Goal: Task Accomplishment & Management: Manage account settings

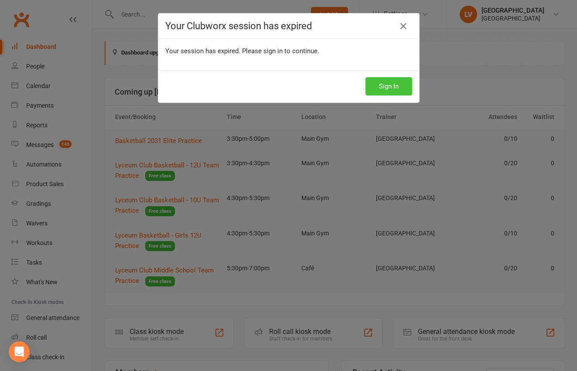
click at [383, 90] on button "Sign In" at bounding box center [388, 86] width 47 height 18
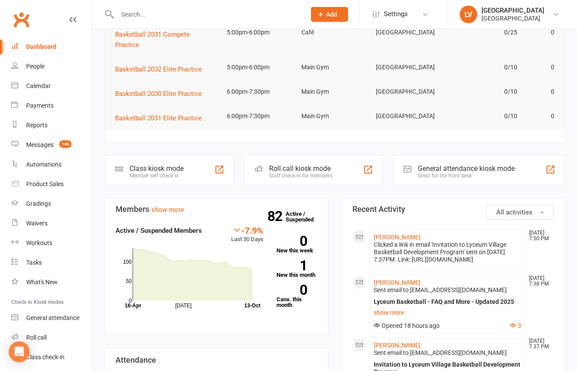
scroll to position [139, 0]
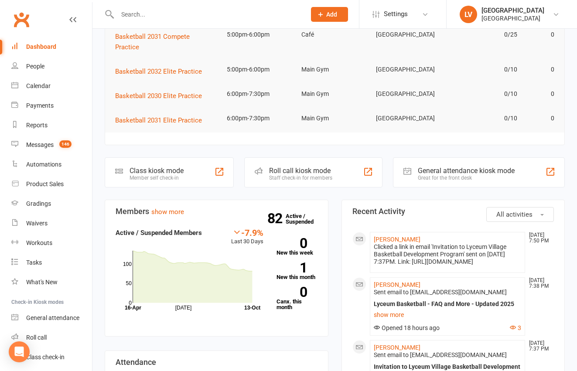
click at [155, 16] on input "text" at bounding box center [207, 14] width 185 height 12
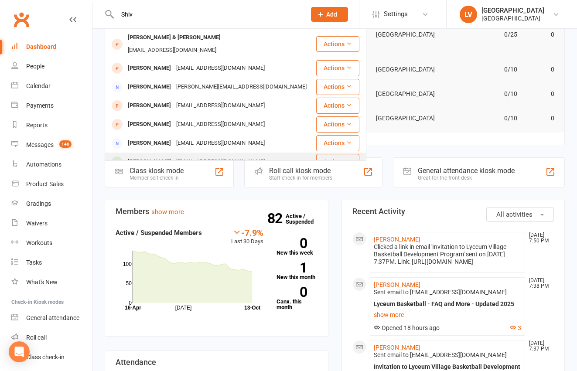
type input "Shiv"
click at [164, 156] on div "[PERSON_NAME]" at bounding box center [149, 162] width 48 height 13
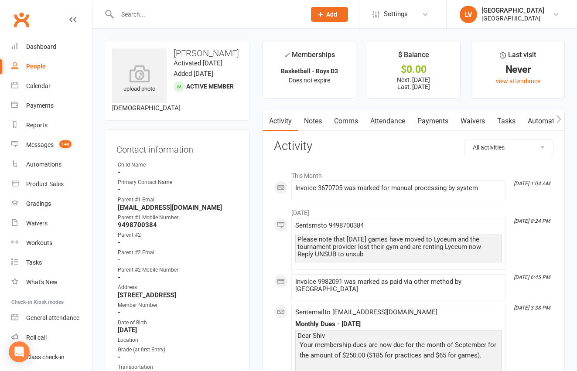
click at [430, 124] on link "Payments" at bounding box center [432, 121] width 43 height 20
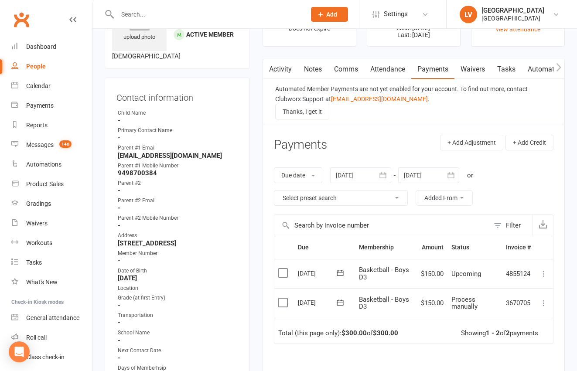
scroll to position [52, 0]
click at [281, 305] on label at bounding box center [284, 302] width 12 height 9
click at [281, 298] on input "checkbox" at bounding box center [281, 298] width 6 height 0
click at [523, 351] on button "Change status" at bounding box center [530, 351] width 69 height 18
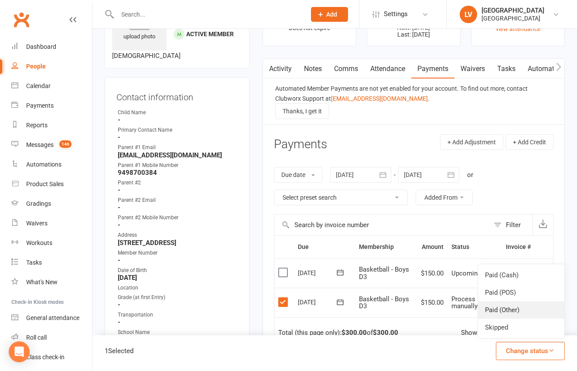
click at [506, 313] on link "Paid (Other)" at bounding box center [521, 309] width 86 height 17
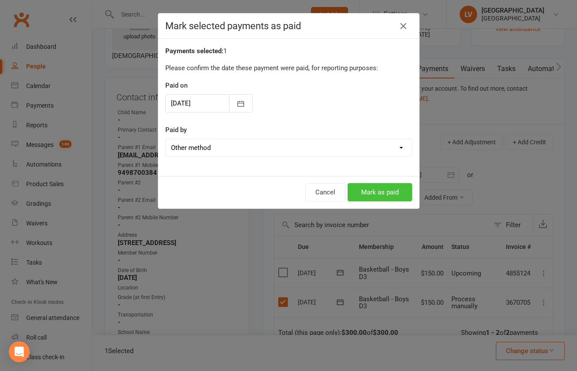
click at [385, 194] on button "Mark as paid" at bounding box center [380, 192] width 65 height 18
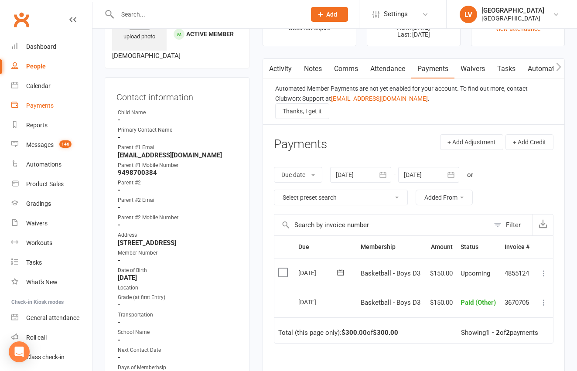
click at [41, 106] on div "Payments" at bounding box center [39, 105] width 27 height 7
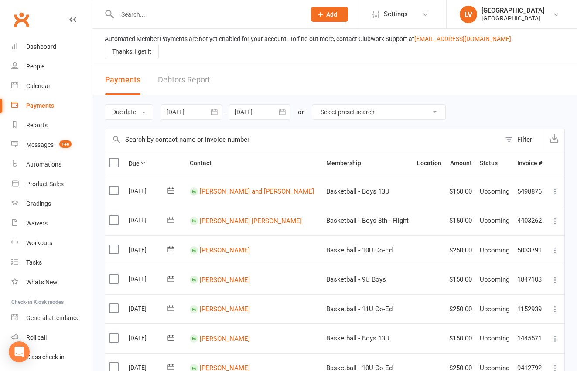
click at [263, 106] on div at bounding box center [259, 112] width 61 height 16
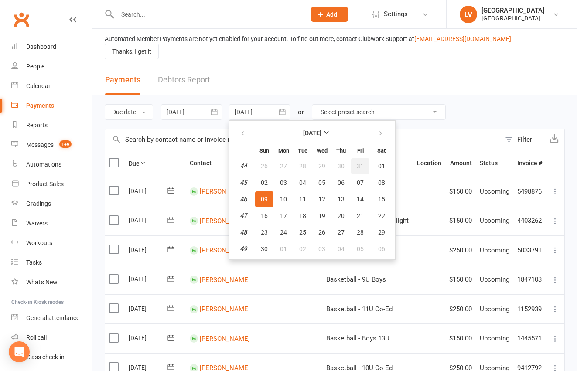
click at [355, 159] on button "31" at bounding box center [360, 166] width 18 height 16
type input "[DATE]"
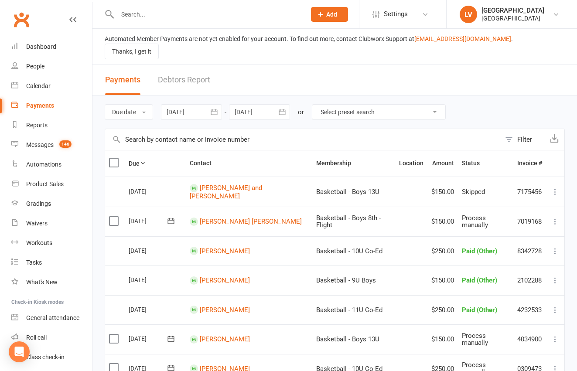
click at [511, 135] on button "Filter" at bounding box center [522, 139] width 43 height 21
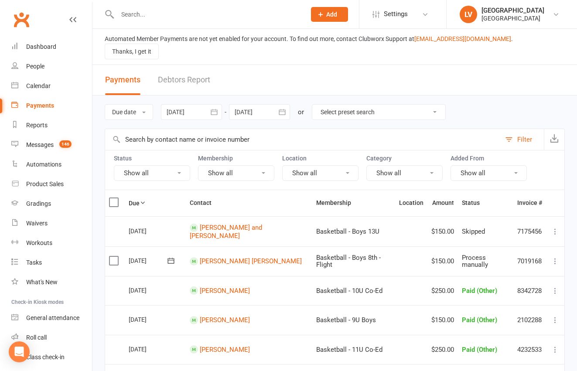
click at [143, 165] on button "Show all" at bounding box center [152, 173] width 76 height 16
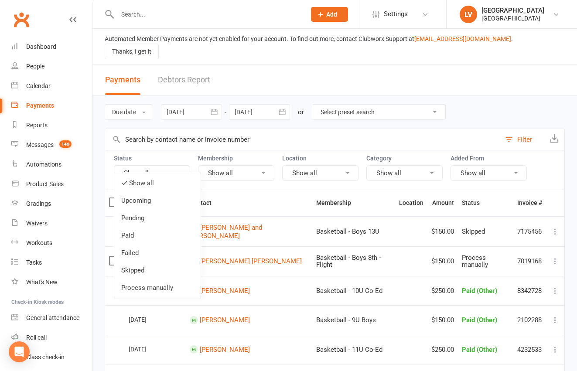
click at [148, 286] on link "Process manually" at bounding box center [157, 287] width 86 height 17
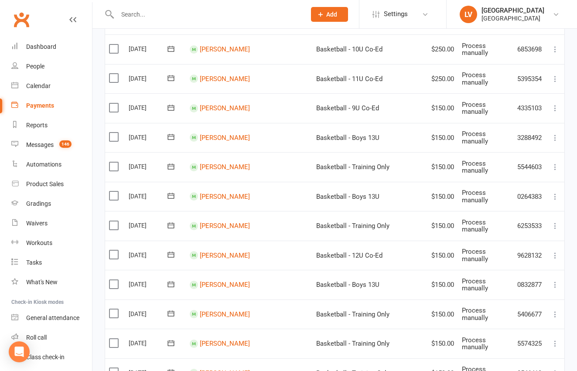
scroll to position [506, 0]
click at [117, 280] on label at bounding box center [115, 284] width 12 height 9
click at [115, 280] on input "checkbox" at bounding box center [112, 280] width 6 height 0
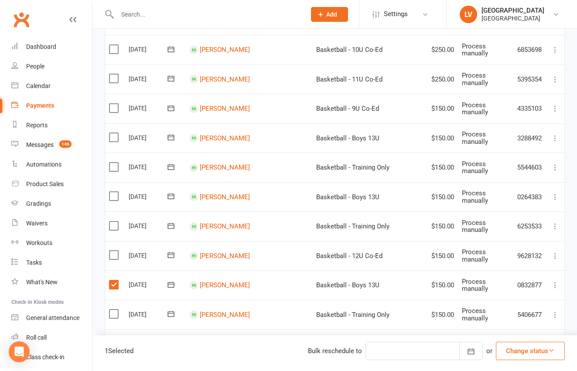
click at [544, 351] on button "Change status" at bounding box center [530, 351] width 69 height 18
click at [512, 328] on link "Skipped" at bounding box center [521, 327] width 86 height 17
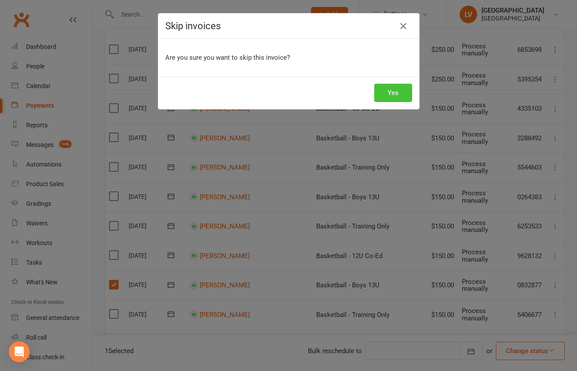
drag, startPoint x: 399, startPoint y: 91, endPoint x: 395, endPoint y: 95, distance: 6.2
click at [399, 91] on button "Yes" at bounding box center [393, 93] width 38 height 18
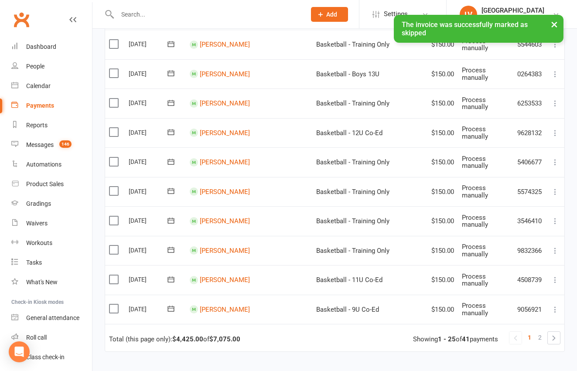
scroll to position [630, 0]
click at [538, 331] on link "2" at bounding box center [540, 337] width 10 height 12
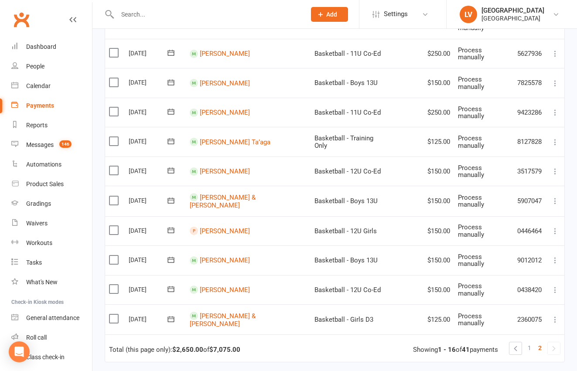
scroll to position [354, 0]
click at [117, 226] on label at bounding box center [115, 230] width 12 height 9
click at [115, 226] on input "checkbox" at bounding box center [112, 226] width 6 height 0
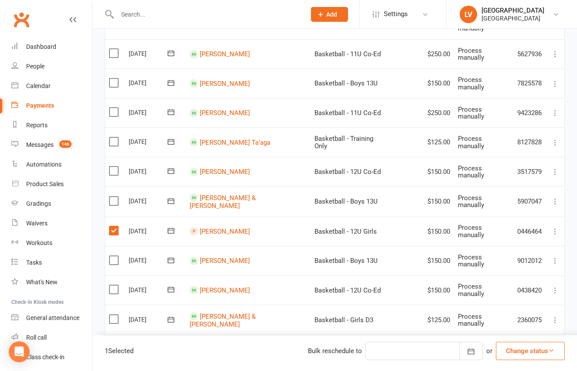
drag, startPoint x: 523, startPoint y: 353, endPoint x: 517, endPoint y: 336, distance: 17.5
click at [523, 352] on button "Change status" at bounding box center [530, 351] width 69 height 18
click at [511, 324] on link "Skipped" at bounding box center [521, 327] width 86 height 17
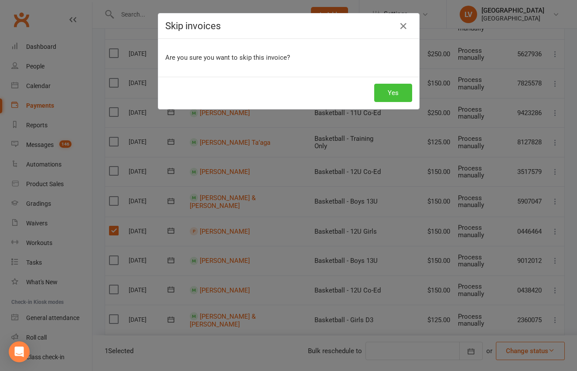
drag, startPoint x: 386, startPoint y: 95, endPoint x: 388, endPoint y: 104, distance: 8.9
click at [386, 95] on button "Yes" at bounding box center [393, 93] width 38 height 18
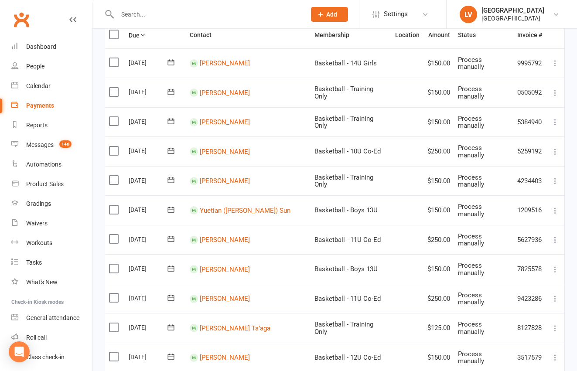
scroll to position [154, 0]
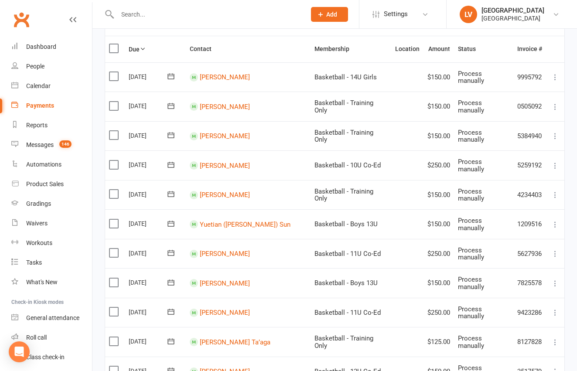
click at [116, 72] on label at bounding box center [115, 76] width 12 height 9
click at [115, 72] on input "checkbox" at bounding box center [112, 72] width 6 height 0
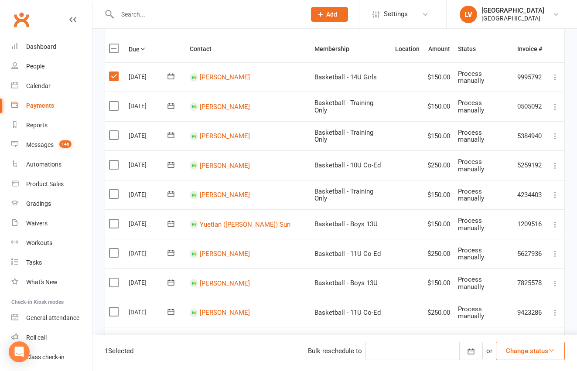
click at [535, 353] on button "Change status" at bounding box center [530, 351] width 69 height 18
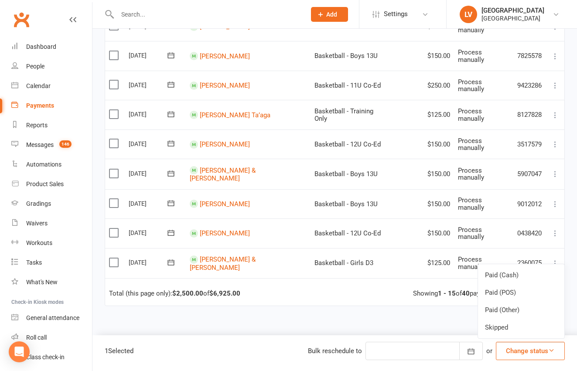
scroll to position [382, 0]
drag, startPoint x: 447, startPoint y: 308, endPoint x: 458, endPoint y: 303, distance: 12.1
click at [449, 308] on div "Due Contact Membership Location Amount Status History Invoice # Select this [DA…" at bounding box center [335, 113] width 460 height 610
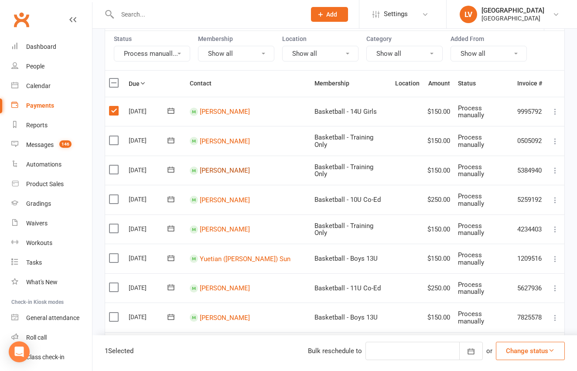
scroll to position [117, 0]
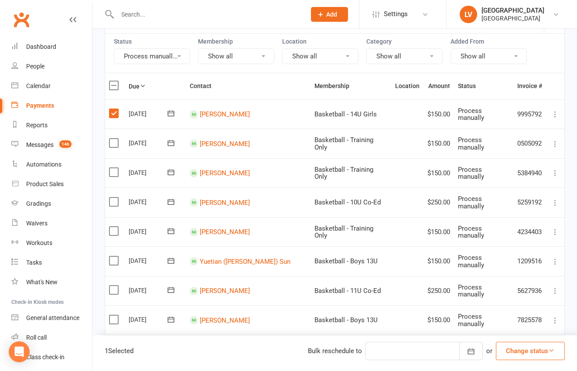
click at [116, 109] on label at bounding box center [115, 113] width 12 height 9
click at [115, 109] on input "checkbox" at bounding box center [112, 109] width 6 height 0
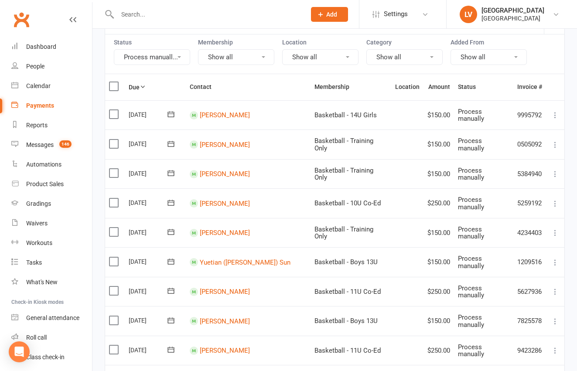
click at [116, 110] on label at bounding box center [115, 114] width 12 height 9
click at [115, 110] on input "checkbox" at bounding box center [112, 110] width 6 height 0
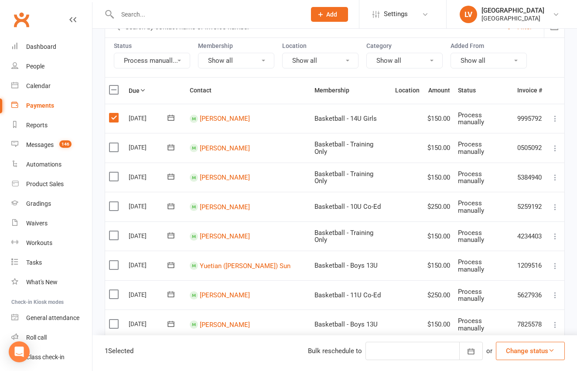
scroll to position [111, 0]
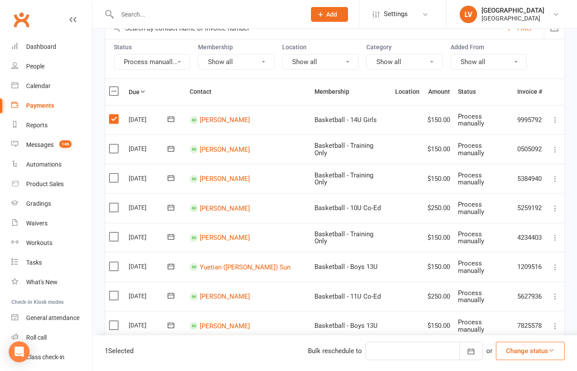
click at [114, 262] on label at bounding box center [115, 266] width 12 height 9
click at [114, 262] on input "checkbox" at bounding box center [112, 262] width 6 height 0
click at [531, 349] on button "Change status" at bounding box center [530, 351] width 69 height 18
click at [507, 324] on link "Skipped" at bounding box center [521, 327] width 86 height 17
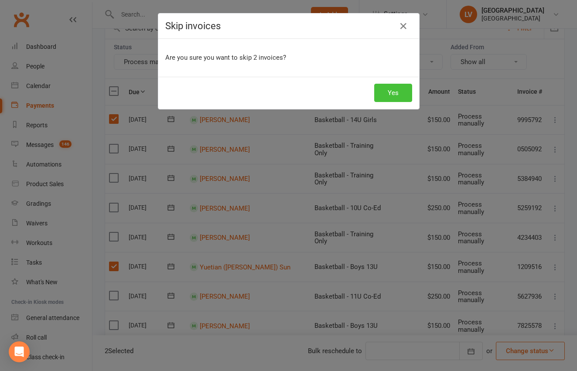
click at [397, 98] on button "Yes" at bounding box center [393, 93] width 38 height 18
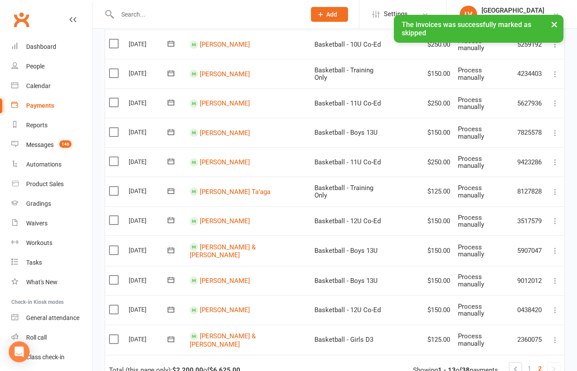
scroll to position [255, 0]
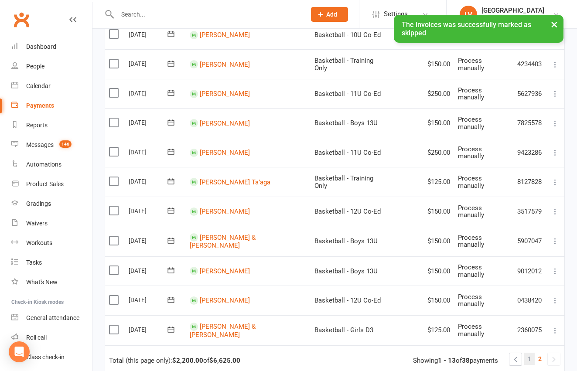
click at [532, 353] on link "1" at bounding box center [529, 359] width 10 height 12
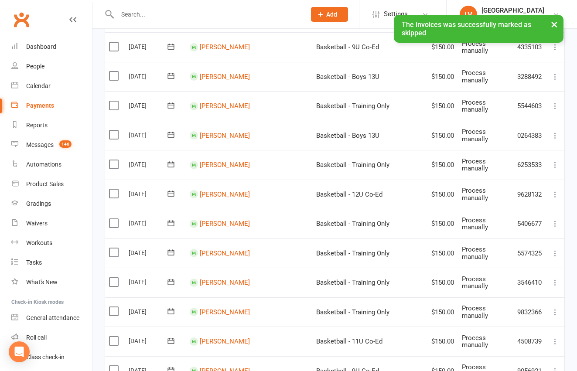
scroll to position [562, 0]
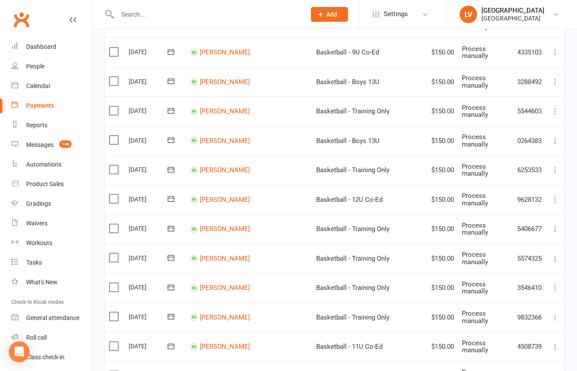
drag, startPoint x: 114, startPoint y: 334, endPoint x: 122, endPoint y: 334, distance: 7.8
click at [116, 342] on label at bounding box center [115, 346] width 12 height 9
click at [115, 342] on input "checkbox" at bounding box center [112, 342] width 6 height 0
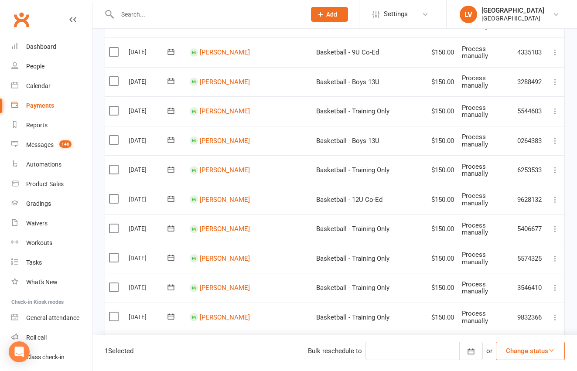
click at [532, 352] on button "Change status" at bounding box center [530, 351] width 69 height 18
click at [509, 325] on link "Skipped" at bounding box center [521, 327] width 86 height 17
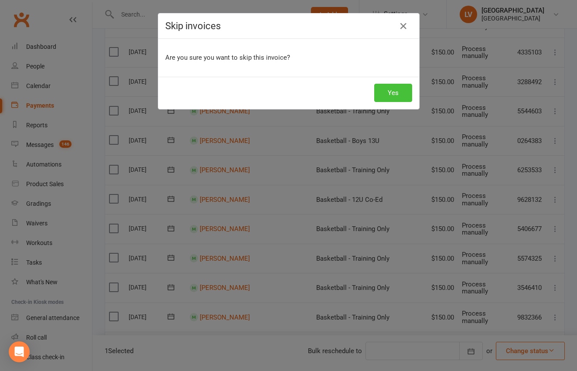
click at [396, 94] on button "Yes" at bounding box center [393, 93] width 38 height 18
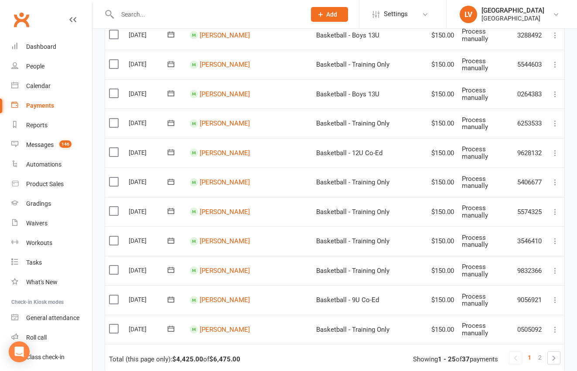
scroll to position [613, 0]
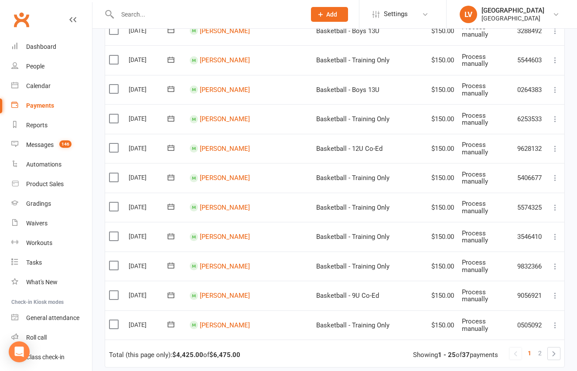
click at [114, 261] on label at bounding box center [115, 265] width 12 height 9
click at [114, 261] on input "checkbox" at bounding box center [112, 261] width 6 height 0
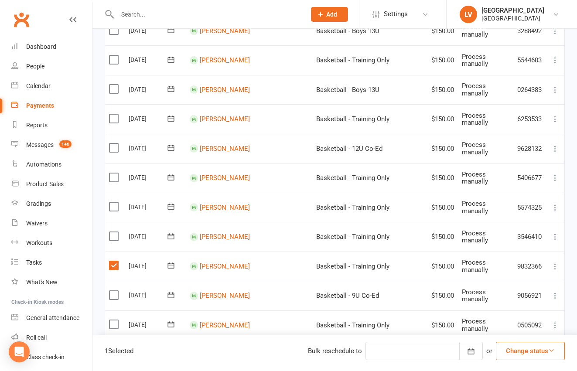
click at [533, 351] on button "Change status" at bounding box center [530, 351] width 69 height 18
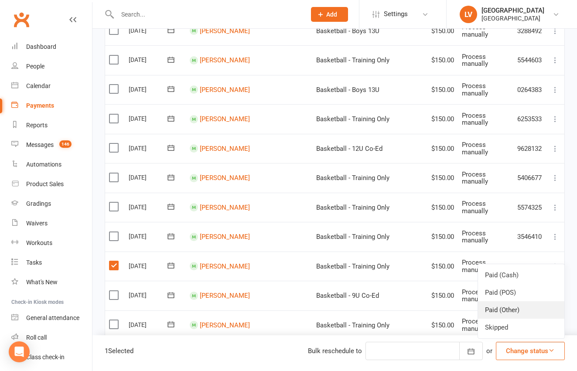
click at [512, 312] on link "Paid (Other)" at bounding box center [521, 309] width 86 height 17
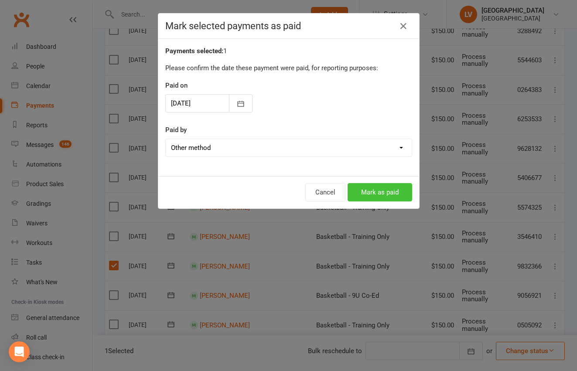
click at [392, 190] on button "Mark as paid" at bounding box center [380, 192] width 65 height 18
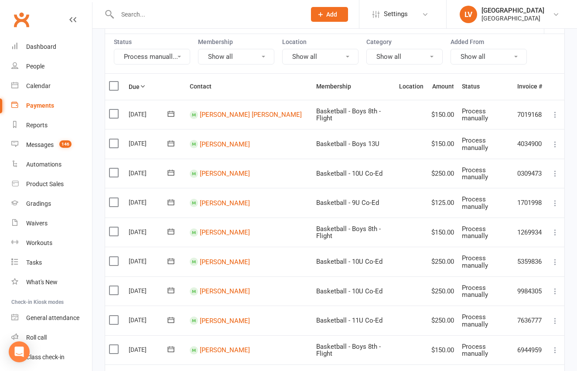
scroll to position [116, 0]
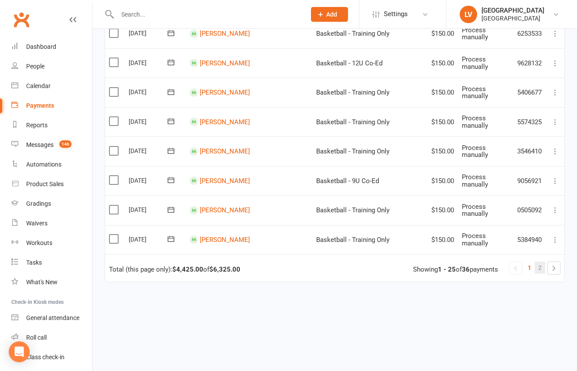
click at [543, 262] on link "2" at bounding box center [540, 268] width 10 height 12
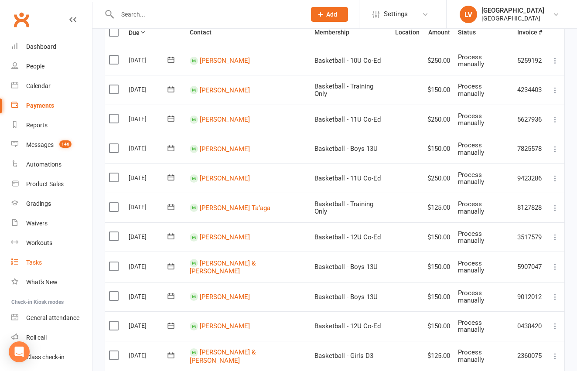
scroll to position [310, 0]
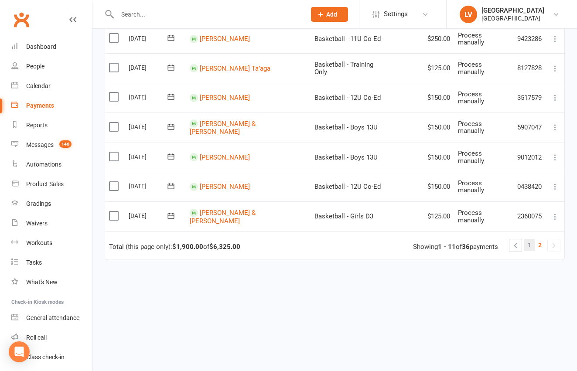
click at [529, 239] on span "1" at bounding box center [529, 245] width 3 height 12
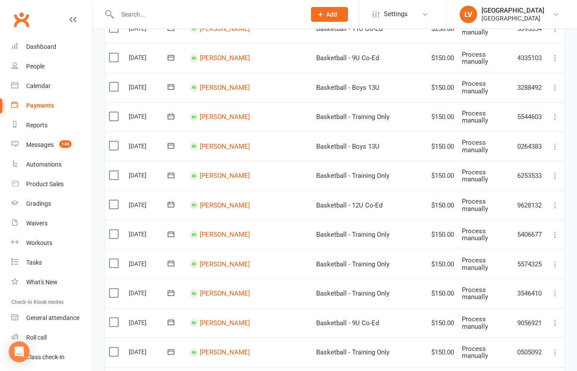
scroll to position [551, 0]
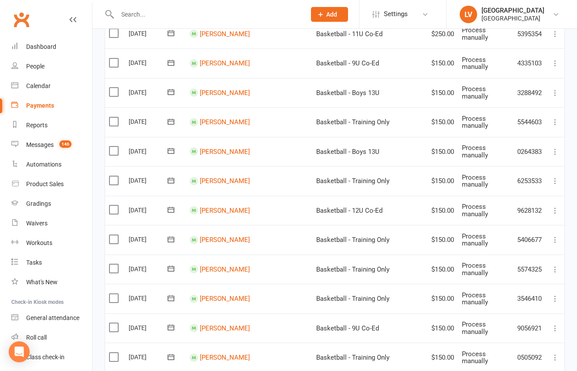
click at [113, 176] on label at bounding box center [115, 180] width 12 height 9
click at [113, 176] on input "checkbox" at bounding box center [112, 176] width 6 height 0
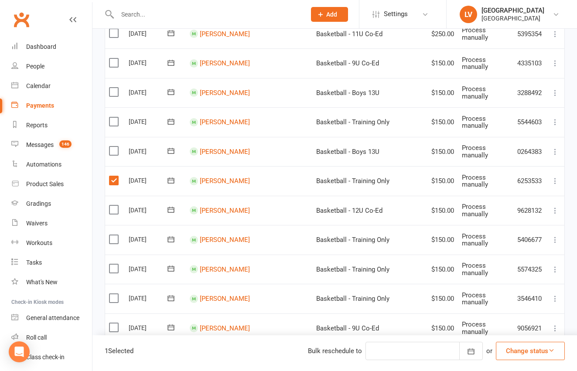
drag, startPoint x: 521, startPoint y: 355, endPoint x: 521, endPoint y: 340, distance: 15.7
click at [522, 355] on button "Change status" at bounding box center [530, 351] width 69 height 18
click at [509, 329] on link "Skipped" at bounding box center [521, 327] width 86 height 17
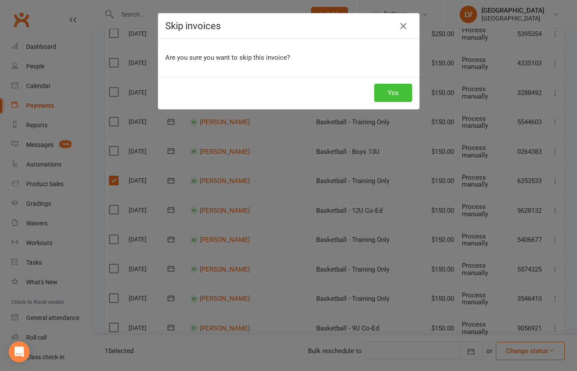
click at [391, 97] on button "Yes" at bounding box center [393, 93] width 38 height 18
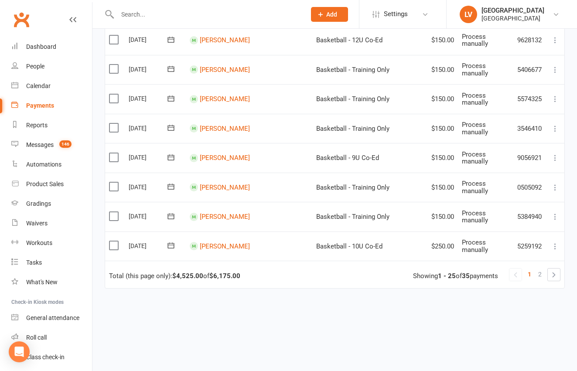
scroll to position [721, 0]
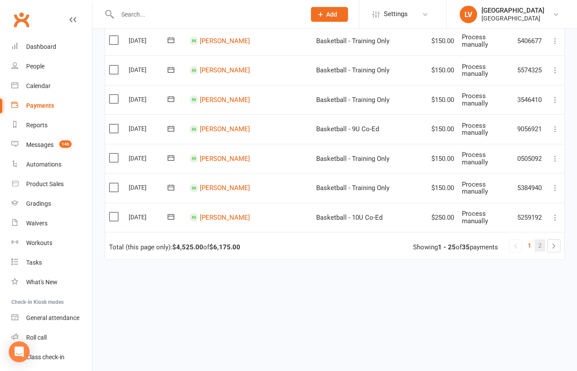
click at [541, 239] on span "2" at bounding box center [539, 245] width 3 height 12
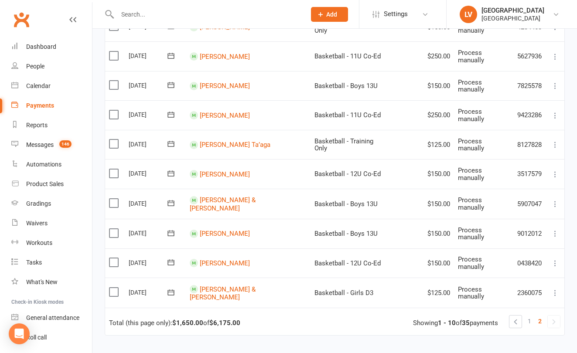
scroll to position [194, 0]
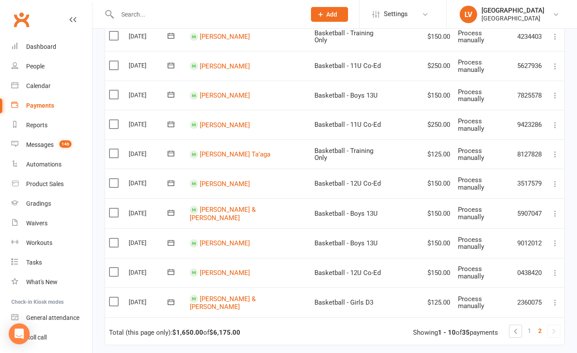
click at [115, 268] on label at bounding box center [115, 272] width 12 height 9
click at [115, 268] on input "checkbox" at bounding box center [112, 268] width 6 height 0
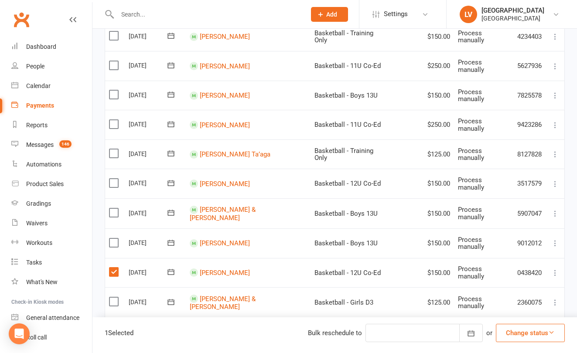
click at [523, 337] on button "Change status" at bounding box center [530, 333] width 69 height 18
drag, startPoint x: 508, startPoint y: 296, endPoint x: 505, endPoint y: 291, distance: 5.9
click at [508, 296] on link "Paid (Other)" at bounding box center [521, 291] width 86 height 17
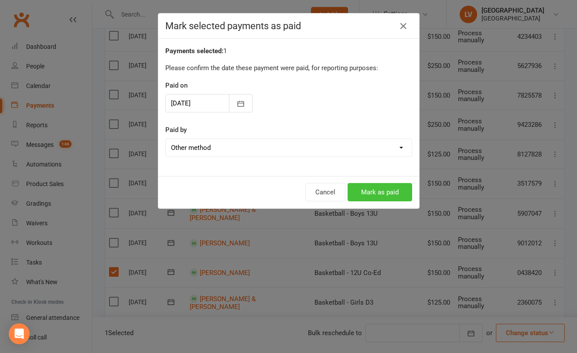
click at [387, 191] on button "Mark as paid" at bounding box center [380, 192] width 65 height 18
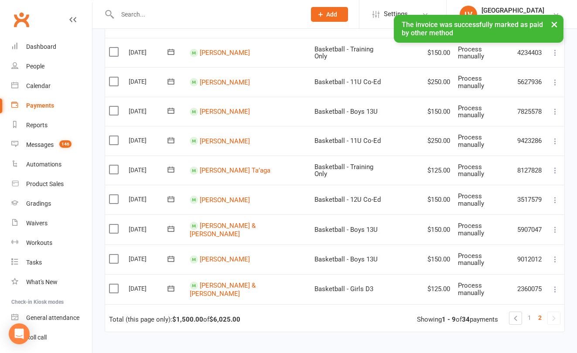
scroll to position [189, 0]
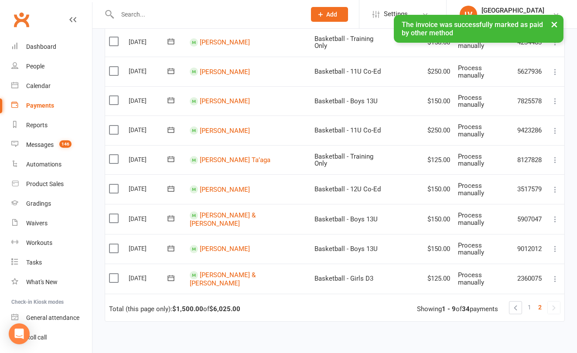
click at [531, 301] on span "1" at bounding box center [529, 307] width 3 height 12
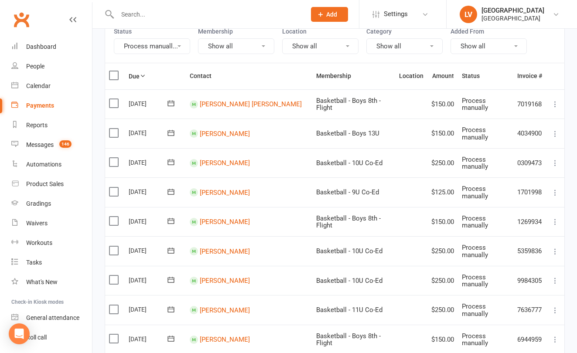
scroll to position [126, 0]
click at [116, 130] on label at bounding box center [115, 134] width 12 height 9
click at [115, 130] on input "checkbox" at bounding box center [112, 130] width 6 height 0
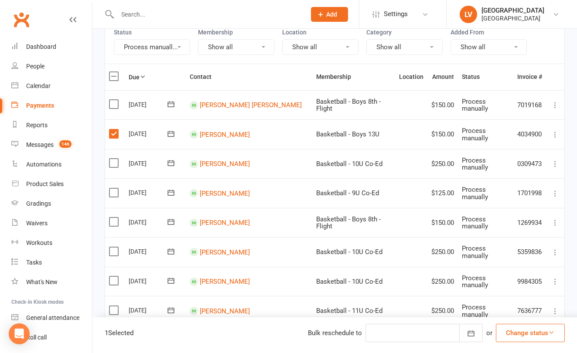
click at [110, 159] on label at bounding box center [115, 163] width 12 height 9
click at [110, 159] on input "checkbox" at bounding box center [112, 159] width 6 height 0
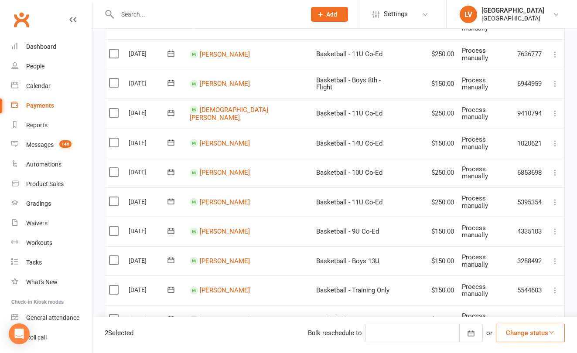
scroll to position [387, 0]
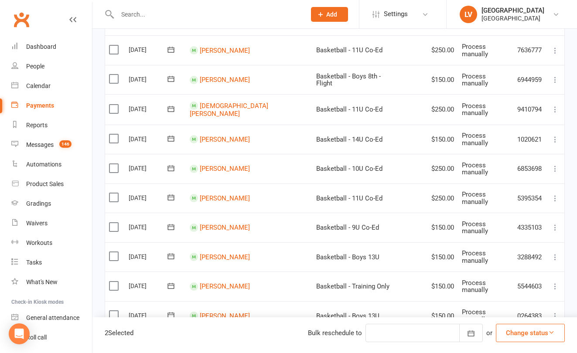
click at [114, 282] on label at bounding box center [115, 286] width 12 height 9
click at [114, 282] on input "checkbox" at bounding box center [112, 282] width 6 height 0
drag, startPoint x: 549, startPoint y: 334, endPoint x: 536, endPoint y: 327, distance: 13.9
click at [549, 334] on icon "button" at bounding box center [551, 332] width 7 height 7
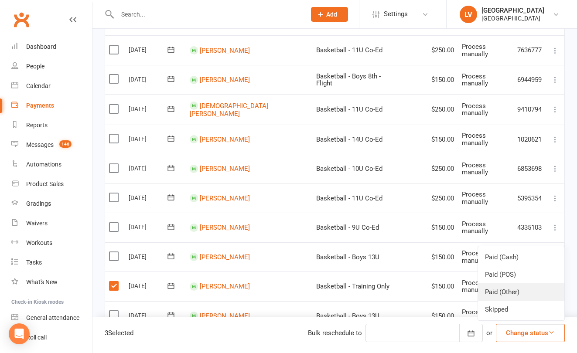
click at [509, 295] on link "Paid (Other)" at bounding box center [521, 291] width 86 height 17
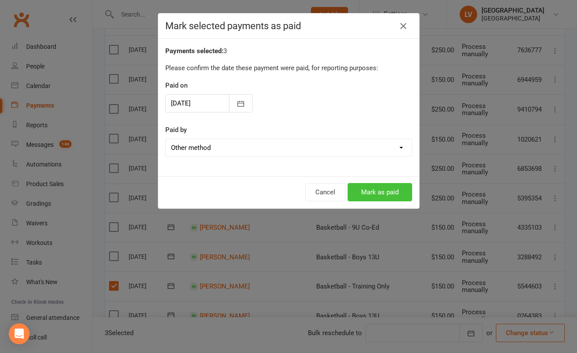
click at [364, 191] on button "Mark as paid" at bounding box center [380, 192] width 65 height 18
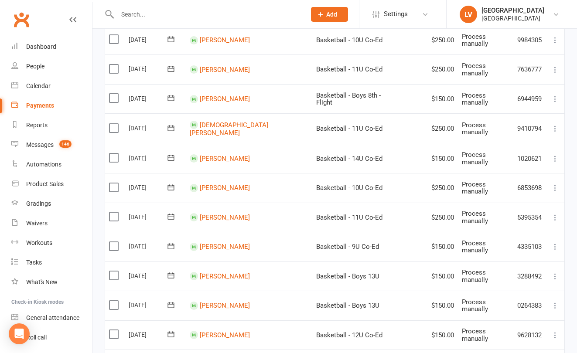
scroll to position [289, 0]
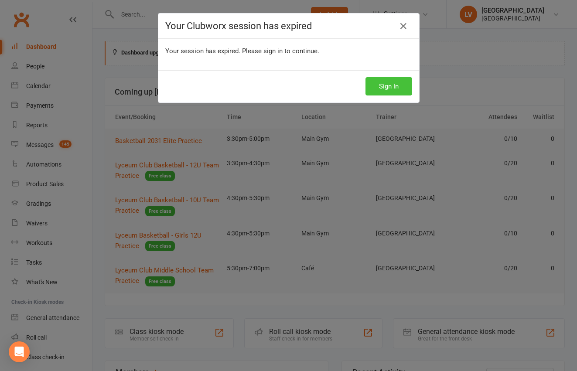
click at [386, 81] on button "Sign In" at bounding box center [388, 86] width 47 height 18
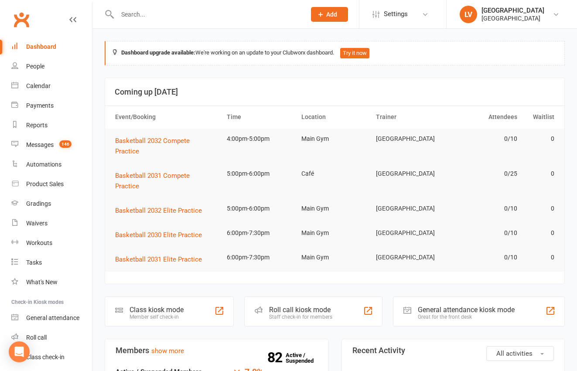
click at [165, 18] on input "text" at bounding box center [207, 14] width 185 height 12
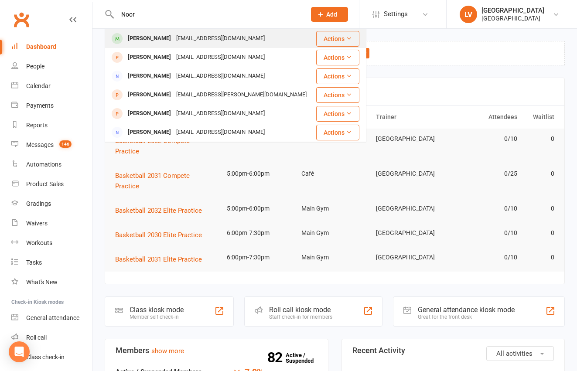
type input "Noor"
click at [174, 41] on div "somaiaomar@gmail.com" at bounding box center [221, 38] width 94 height 13
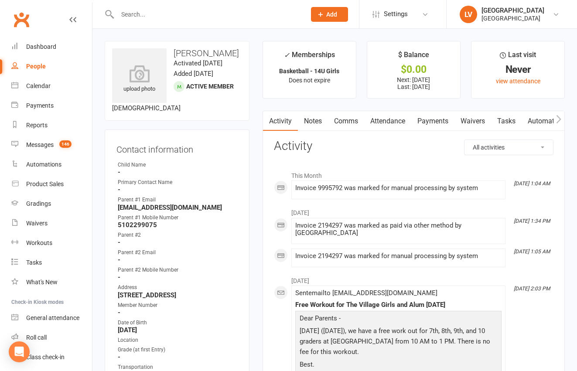
click at [443, 120] on link "Payments" at bounding box center [432, 121] width 43 height 20
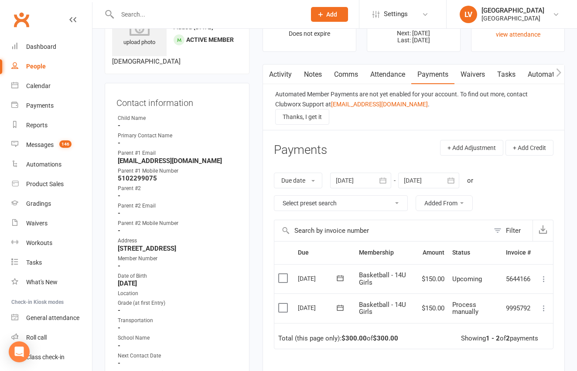
scroll to position [48, 0]
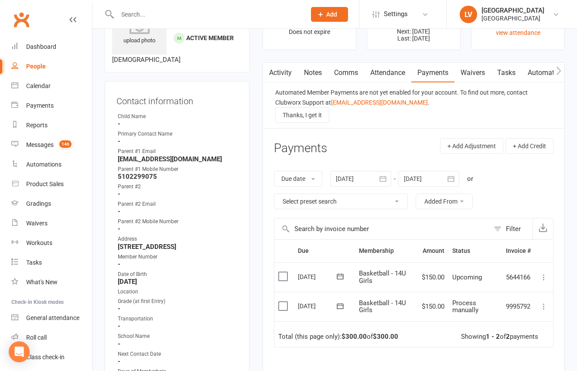
click at [282, 306] on label at bounding box center [284, 306] width 12 height 9
click at [282, 302] on input "checkbox" at bounding box center [281, 302] width 6 height 0
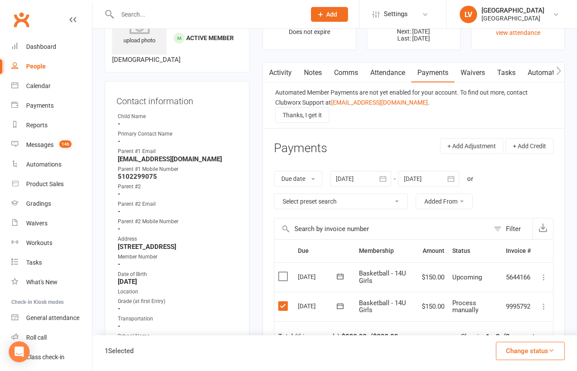
click at [284, 308] on label at bounding box center [284, 306] width 12 height 9
click at [284, 302] on input "checkbox" at bounding box center [281, 302] width 6 height 0
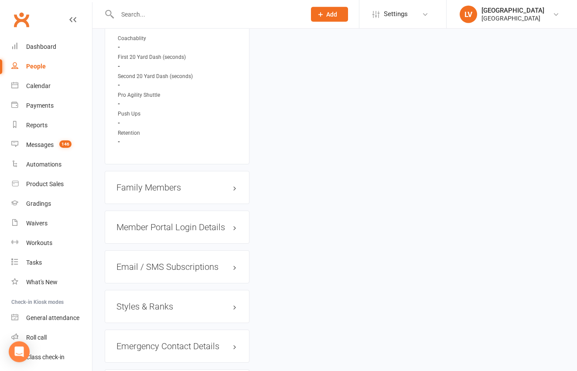
scroll to position [987, 0]
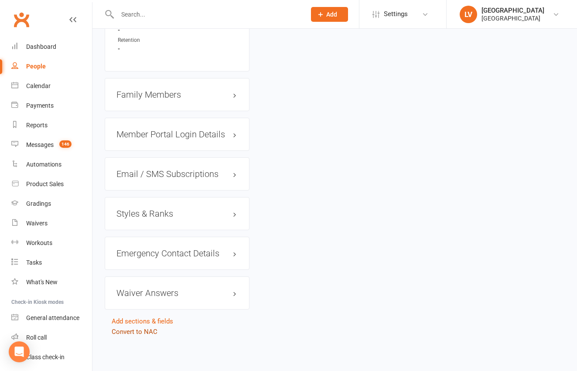
click at [136, 333] on link "Convert to NAC" at bounding box center [135, 332] width 46 height 8
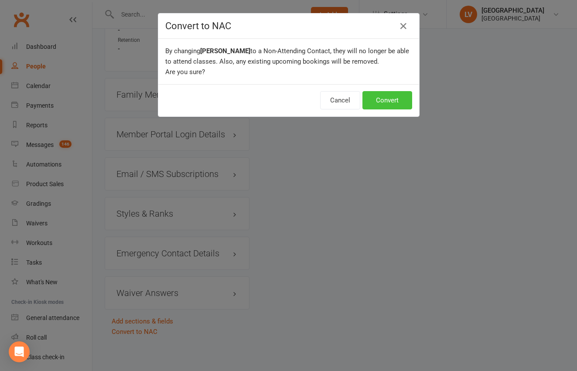
click at [375, 101] on button "Convert" at bounding box center [387, 100] width 50 height 18
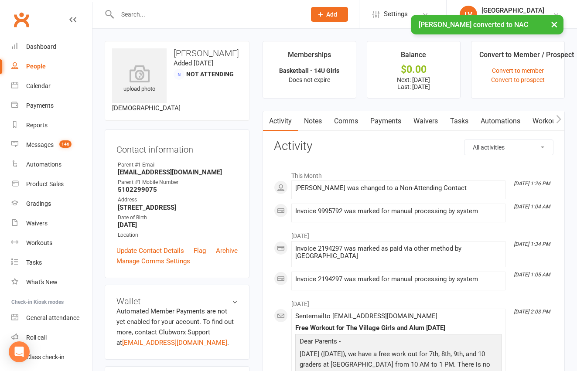
click at [509, 84] on li "Convert to Member / Prospect Convert to member Convert to prospect" at bounding box center [518, 70] width 94 height 58
click at [509, 78] on link "Convert to prospect" at bounding box center [518, 79] width 54 height 7
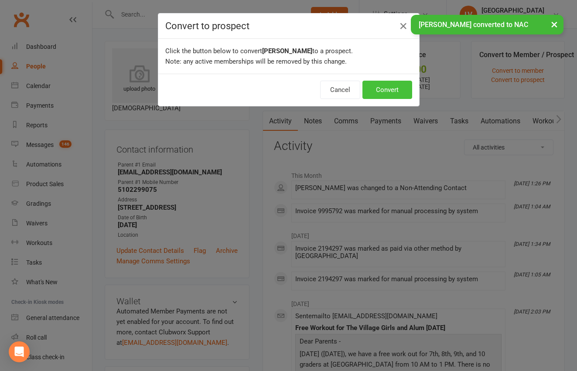
click at [383, 84] on button "Convert" at bounding box center [387, 90] width 50 height 18
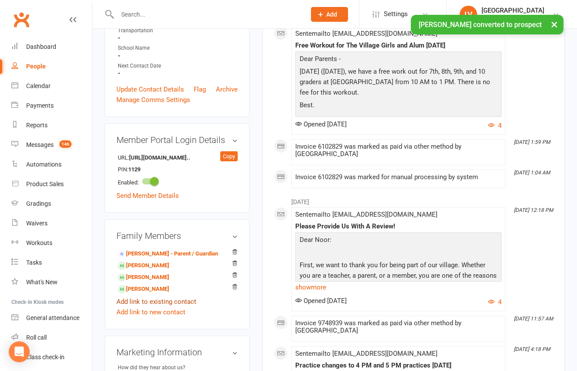
scroll to position [332, 0]
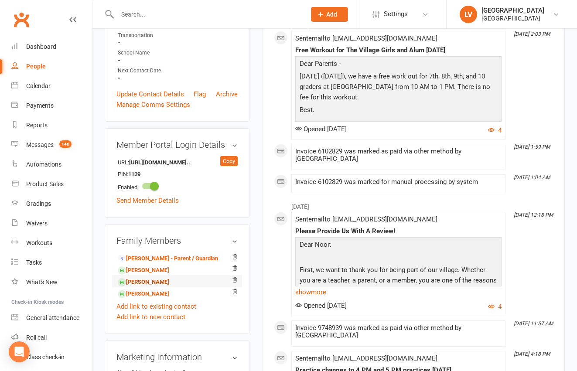
click at [142, 278] on link "Tala Saleh - Sibling" at bounding box center [143, 282] width 51 height 9
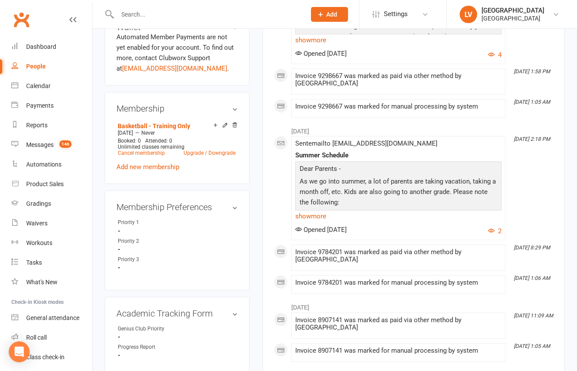
scroll to position [484, 0]
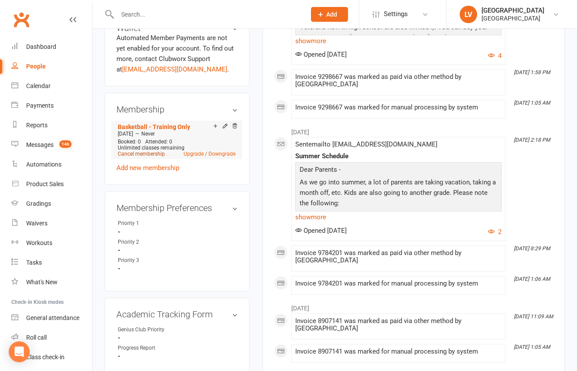
click at [147, 157] on link "Cancel membership" at bounding box center [141, 154] width 47 height 6
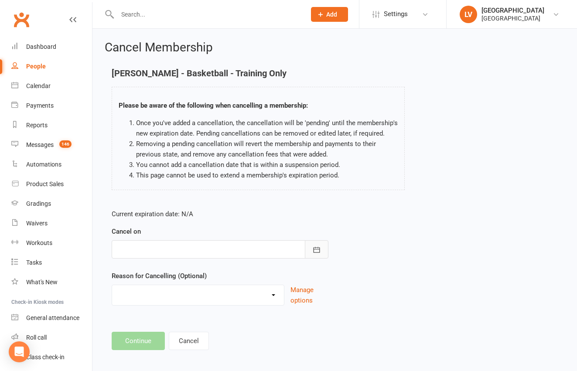
drag, startPoint x: 316, startPoint y: 254, endPoint x: 260, endPoint y: 247, distance: 56.3
click at [315, 253] on icon "button" at bounding box center [316, 250] width 9 height 9
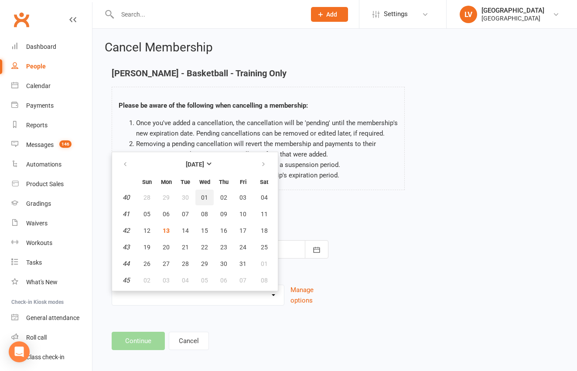
click at [205, 199] on span "01" at bounding box center [204, 197] width 7 height 7
type input "[DATE]"
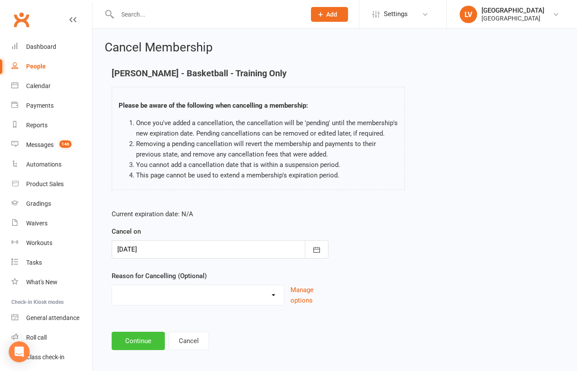
click at [143, 339] on button "Continue" at bounding box center [138, 341] width 53 height 18
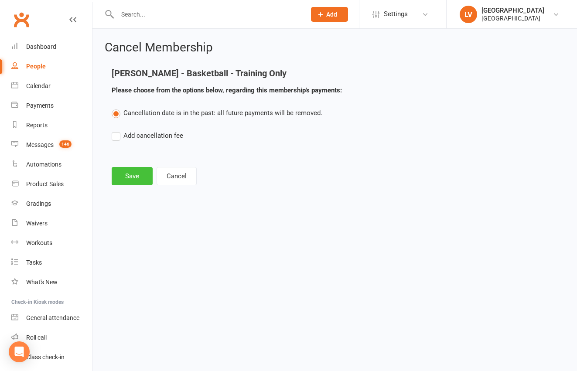
click at [117, 173] on button "Save" at bounding box center [132, 176] width 41 height 18
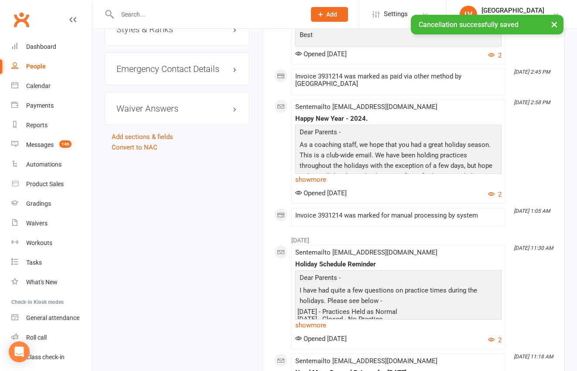
scroll to position [1151, 0]
click at [142, 152] on link "Convert to NAC" at bounding box center [135, 148] width 46 height 8
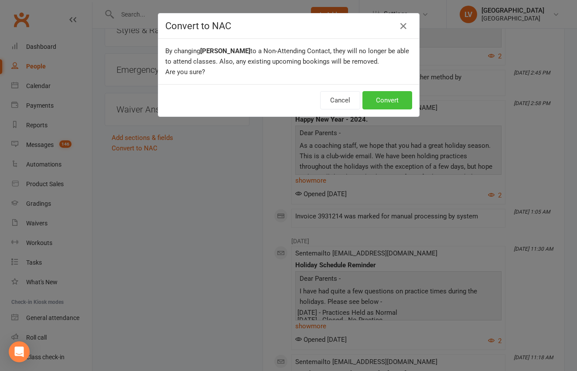
click at [389, 95] on button "Convert" at bounding box center [387, 100] width 50 height 18
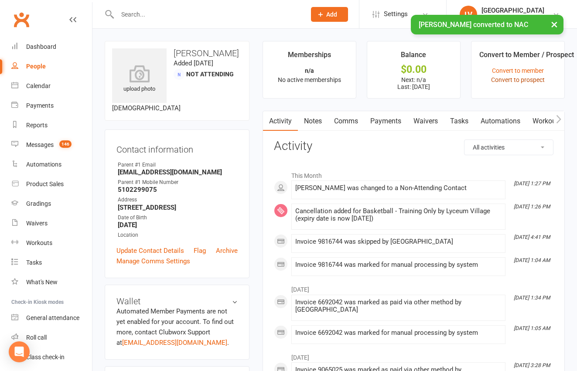
click at [513, 82] on link "Convert to prospect" at bounding box center [518, 79] width 54 height 7
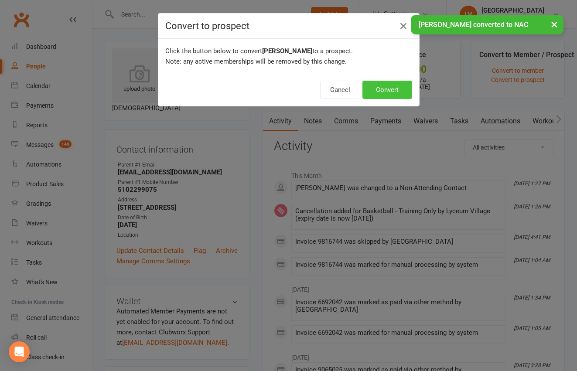
click at [381, 85] on button "Convert" at bounding box center [387, 90] width 50 height 18
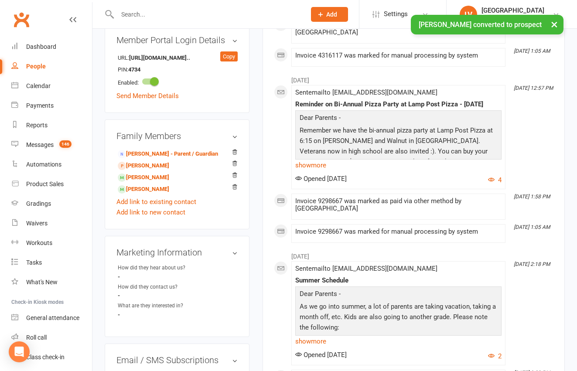
scroll to position [456, 0]
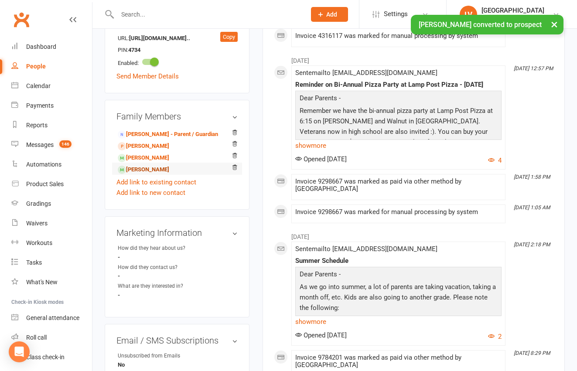
click at [149, 165] on link "Haya Saleh - Sibling" at bounding box center [143, 169] width 51 height 9
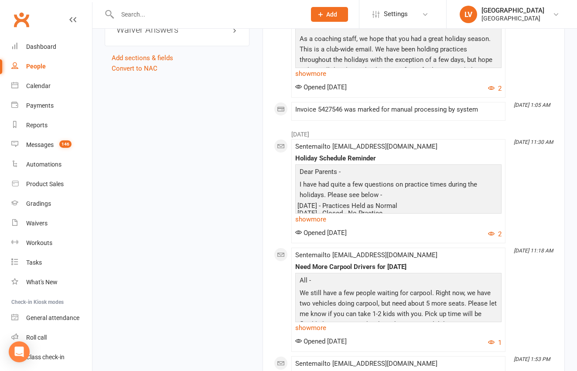
scroll to position [1238, 0]
click at [133, 72] on link "Convert to NAC" at bounding box center [135, 68] width 46 height 8
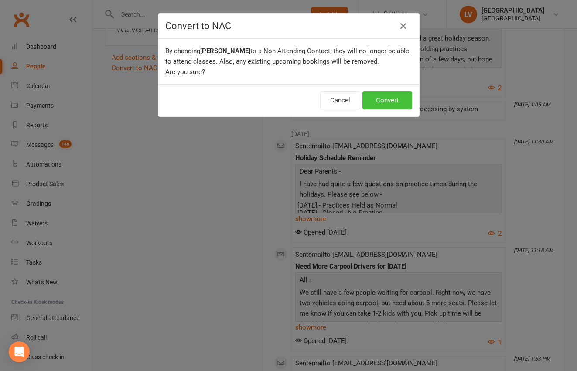
click at [380, 98] on button "Convert" at bounding box center [387, 100] width 50 height 18
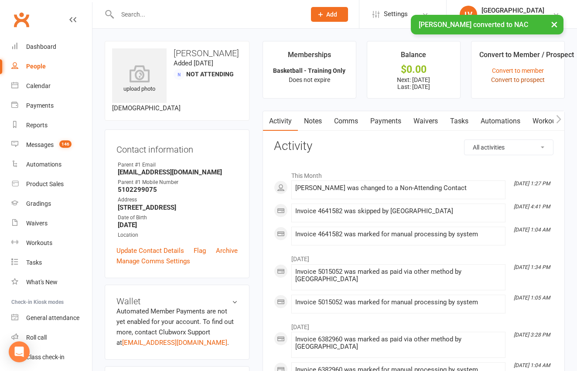
click at [521, 82] on link "Convert to prospect" at bounding box center [518, 79] width 54 height 7
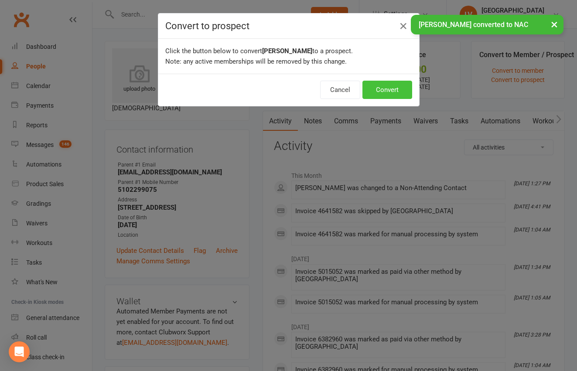
click at [384, 93] on button "Convert" at bounding box center [387, 90] width 50 height 18
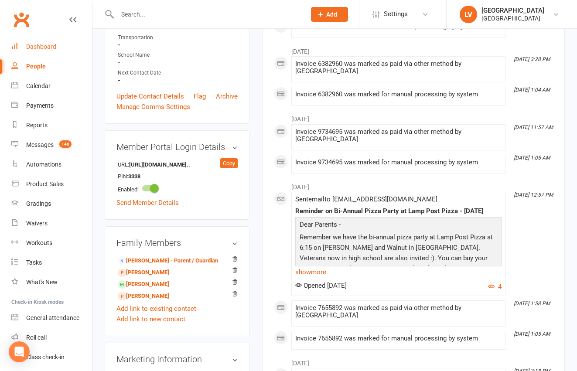
scroll to position [307, 0]
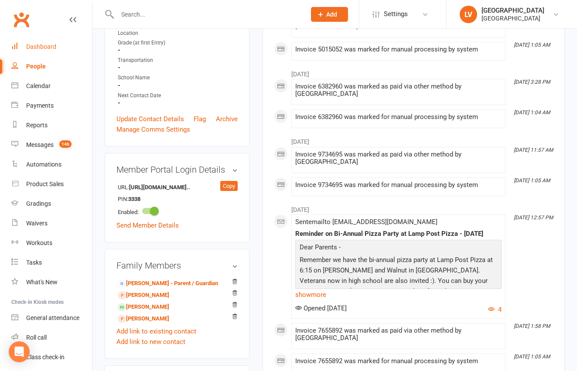
click at [49, 47] on div "Dashboard" at bounding box center [41, 46] width 30 height 7
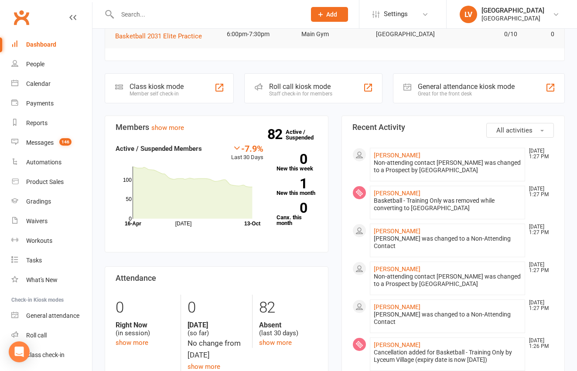
scroll to position [225, 0]
